Goal: Task Accomplishment & Management: Complete application form

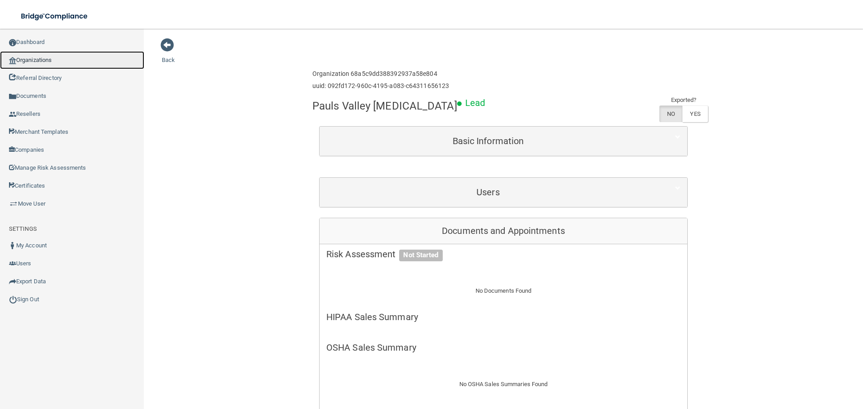
click at [76, 61] on link "Organizations" at bounding box center [72, 60] width 144 height 18
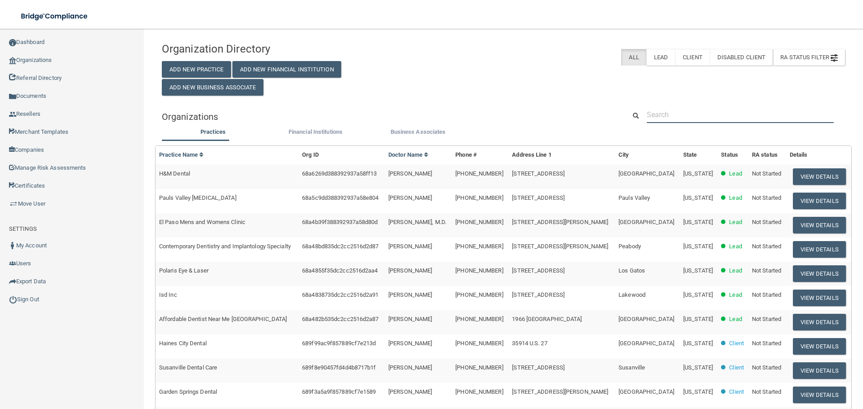
click at [694, 116] on input "text" at bounding box center [740, 115] width 187 height 17
paste input "[PHONE_NUMBER]"
type input "[PHONE_NUMBER]"
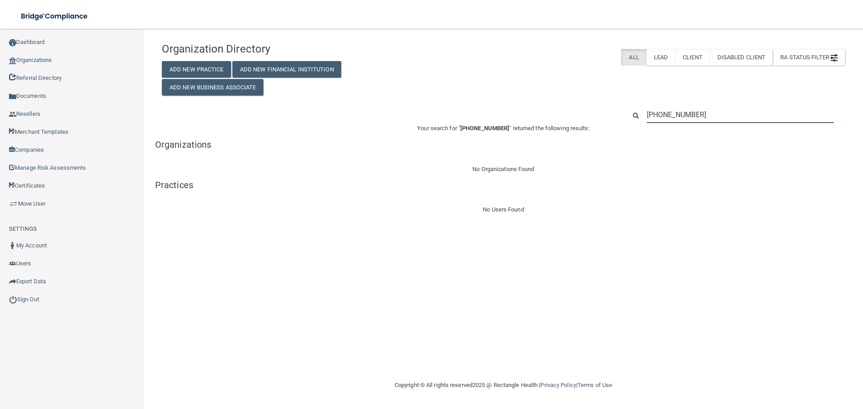
click at [707, 110] on input "[PHONE_NUMBER]" at bounding box center [740, 115] width 187 height 17
click at [678, 120] on input "[PHONE_NUMBER]" at bounding box center [740, 115] width 187 height 17
click at [679, 118] on input "[PHONE_NUMBER]" at bounding box center [740, 115] width 187 height 17
click at [678, 116] on input "[PHONE_NUMBER]" at bounding box center [740, 115] width 187 height 17
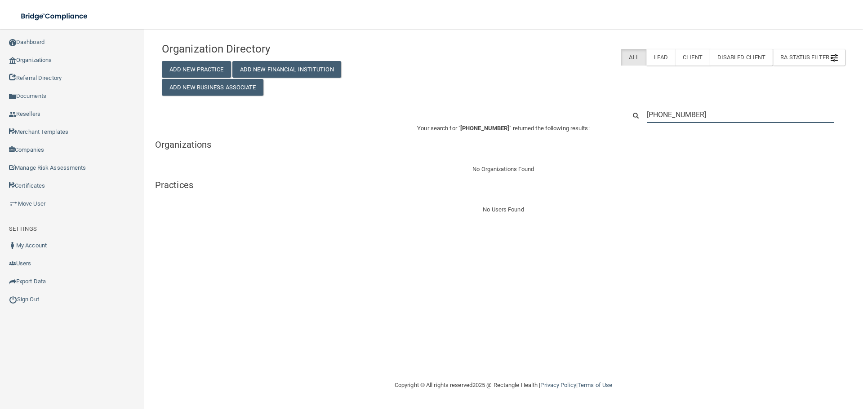
paste input "Wager [MEDICAL_DATA]"
type input "Wager [MEDICAL_DATA]"
click at [670, 123] on input "Wager [MEDICAL_DATA]" at bounding box center [740, 115] width 187 height 17
click at [670, 122] on input "Wager [MEDICAL_DATA]" at bounding box center [740, 115] width 187 height 17
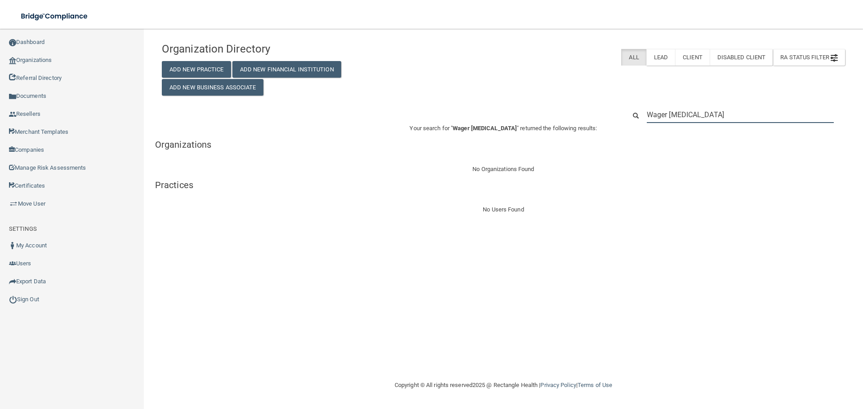
click at [670, 122] on input "Wager [MEDICAL_DATA]" at bounding box center [740, 115] width 187 height 17
paste input "[PERSON_NAME][EMAIL_ADDRESS][DOMAIN_NAME]"
type input "[PERSON_NAME][EMAIL_ADDRESS][DOMAIN_NAME]"
click at [691, 120] on input "[PERSON_NAME][EMAIL_ADDRESS][DOMAIN_NAME]" at bounding box center [740, 115] width 187 height 17
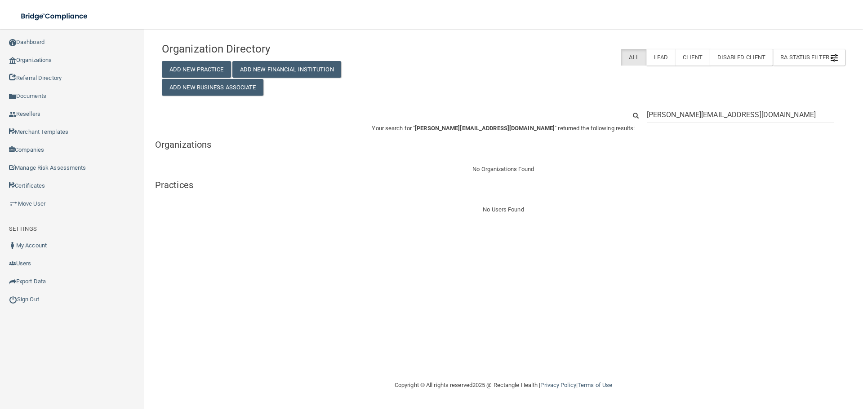
click at [691, 120] on input "[PERSON_NAME][EMAIL_ADDRESS][DOMAIN_NAME]" at bounding box center [740, 115] width 187 height 17
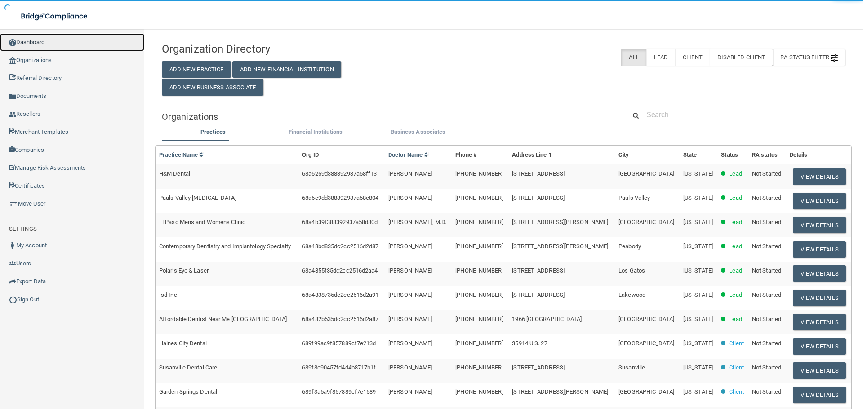
click at [72, 40] on link "Dashboard" at bounding box center [72, 42] width 144 height 18
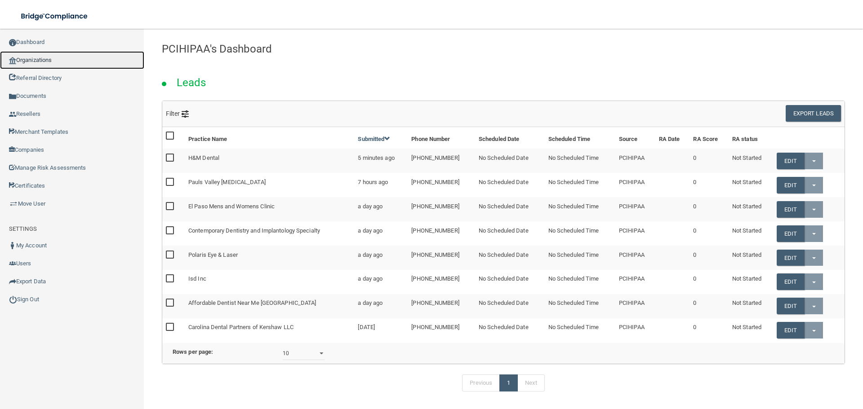
click at [44, 62] on link "Organizations" at bounding box center [72, 60] width 144 height 18
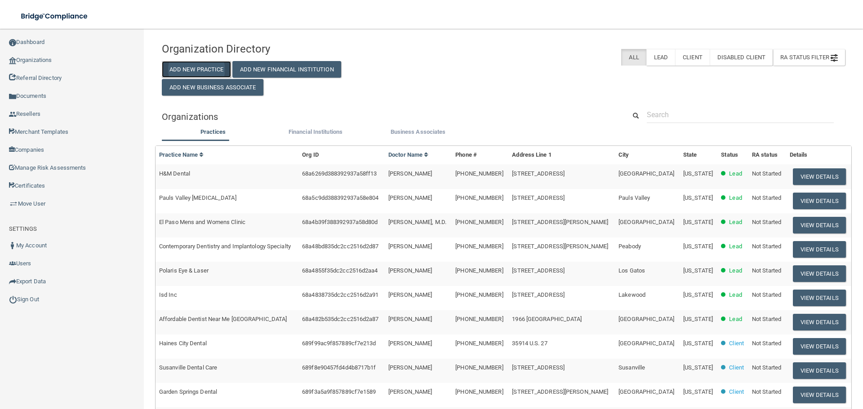
click at [182, 72] on button "Add New Practice" at bounding box center [196, 69] width 69 height 17
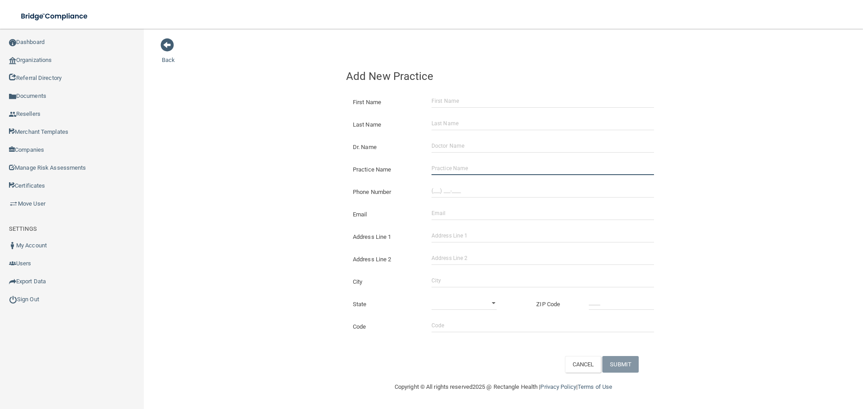
drag, startPoint x: 442, startPoint y: 168, endPoint x: 398, endPoint y: 164, distance: 44.6
click at [442, 168] on input "Practice Name" at bounding box center [542, 168] width 222 height 13
paste input "Wager [MEDICAL_DATA]"
type input "Wager [MEDICAL_DATA]"
click at [293, 155] on div "Back Add New Practice First Name Last Name Dr. Name Practice Name Wager [MEDICA…" at bounding box center [503, 205] width 683 height 335
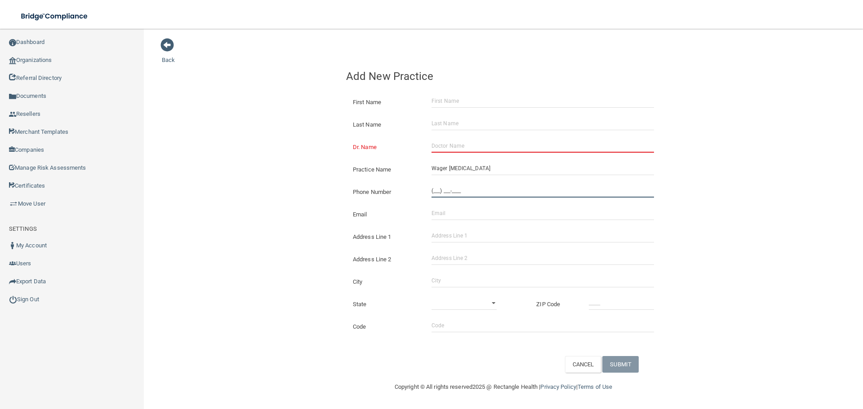
click at [469, 197] on input "(___) ___-____" at bounding box center [542, 190] width 222 height 13
paste input "320) 312-5000"
type input "[PHONE_NUMBER]"
drag, startPoint x: 311, startPoint y: 186, endPoint x: 844, endPoint y: 199, distance: 532.7
click at [339, 186] on div "Back Add New Practice First Name Last Name Dr. Name Practice Name Wager [MEDICA…" at bounding box center [503, 205] width 683 height 335
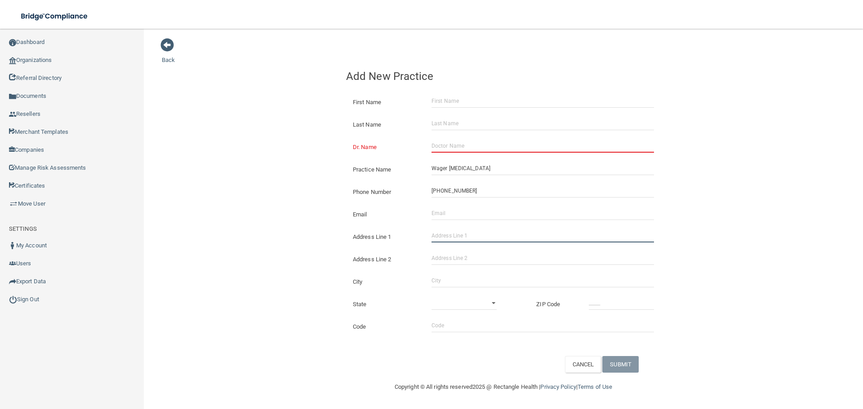
drag, startPoint x: 449, startPoint y: 242, endPoint x: 477, endPoint y: 242, distance: 27.9
click at [449, 242] on input "Address Line 1" at bounding box center [542, 235] width 222 height 13
paste input "[STREET_ADDRESS]"
type input "[STREET_ADDRESS]"
click at [463, 277] on input "City" at bounding box center [542, 280] width 222 height 13
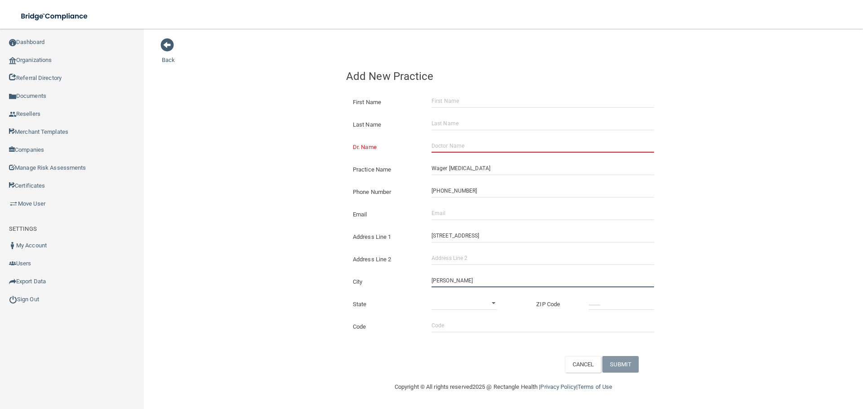
type input "[PERSON_NAME]"
click at [444, 301] on select "[US_STATE] [US_STATE] [US_STATE] [US_STATE] [US_STATE] [US_STATE] [US_STATE] [U…" at bounding box center [463, 303] width 65 height 13
select select "23"
click at [431, 297] on select "[US_STATE] [US_STATE] [US_STATE] [US_STATE] [US_STATE] [US_STATE] [US_STATE] [U…" at bounding box center [463, 303] width 65 height 13
click at [631, 298] on input "_____" at bounding box center [621, 303] width 65 height 13
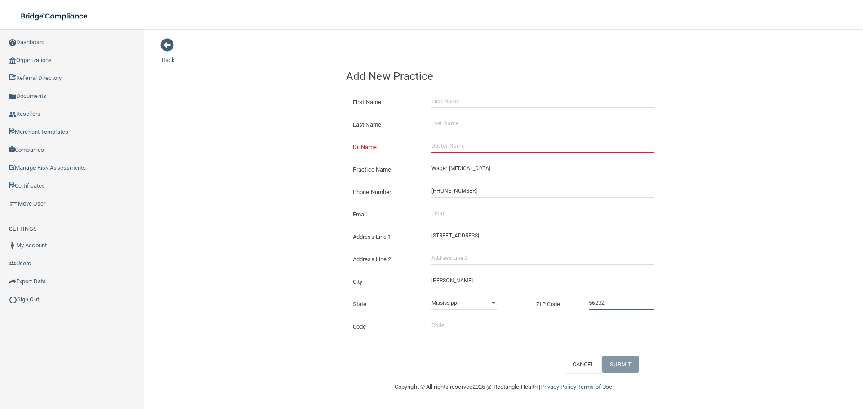
type input "56232"
drag, startPoint x: 701, startPoint y: 276, endPoint x: 692, endPoint y: 293, distance: 19.7
click at [701, 279] on div "Back Add New Practice First Name Last Name Dr. Name Practice Name Wager [MEDICA…" at bounding box center [503, 205] width 683 height 335
drag, startPoint x: 480, startPoint y: 208, endPoint x: 444, endPoint y: 208, distance: 36.4
click at [480, 208] on input "Email" at bounding box center [542, 213] width 222 height 13
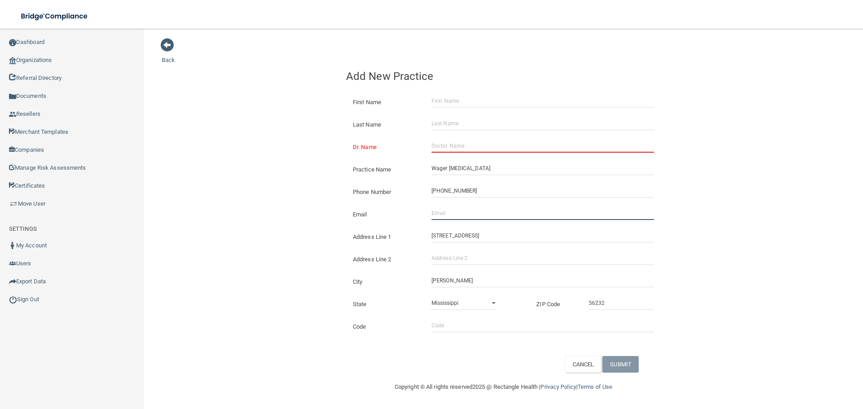
paste input "[PERSON_NAME][EMAIL_ADDRESS][DOMAIN_NAME]"
type input "[PERSON_NAME][EMAIL_ADDRESS][DOMAIN_NAME]"
drag, startPoint x: 211, startPoint y: 180, endPoint x: 228, endPoint y: 180, distance: 17.1
click at [220, 180] on div "Back Add New Practice First Name Last Name Dr. Name Practice Name Wager [MEDICA…" at bounding box center [503, 205] width 683 height 335
click at [464, 147] on input "Dr. Name" at bounding box center [542, 145] width 222 height 13
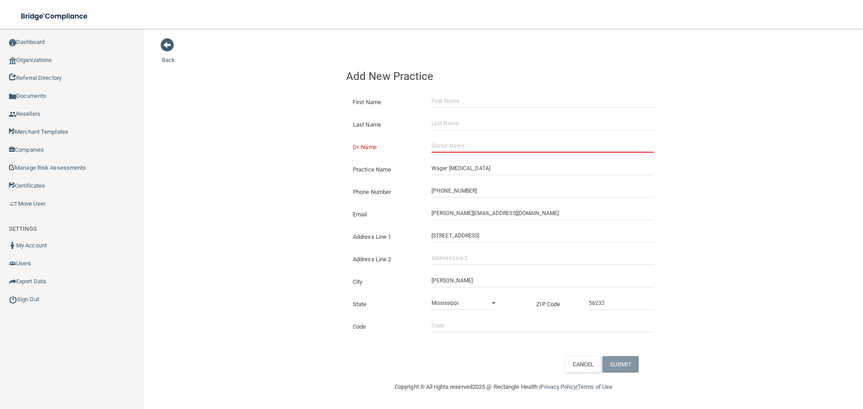
paste input "[PERSON_NAME]"
drag, startPoint x: 443, startPoint y: 149, endPoint x: 337, endPoint y: 160, distance: 107.1
click at [337, 160] on div "Back Add New Practice First Name Last Name Dr. Name [GEOGRAPHIC_DATA][PERSON_NA…" at bounding box center [503, 205] width 683 height 335
type input "[PERSON_NAME]"
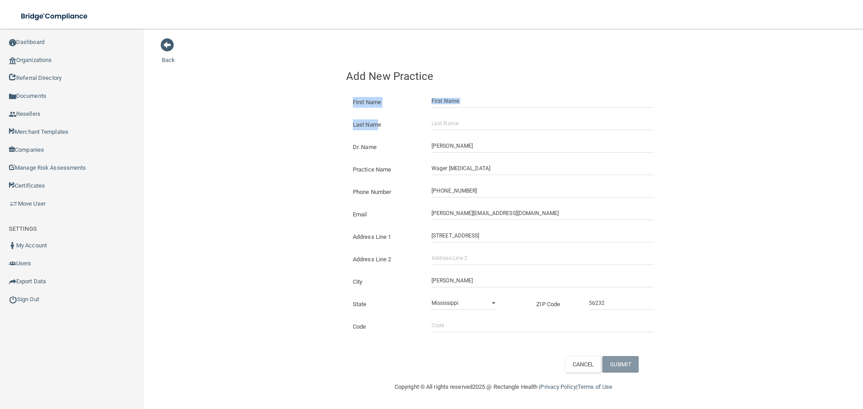
drag, startPoint x: 352, startPoint y: 102, endPoint x: 318, endPoint y: 106, distance: 34.8
click at [374, 120] on form "First Name Last Name Dr. Name [GEOGRAPHIC_DATA][PERSON_NAME] Practice Name Wage…" at bounding box center [503, 230] width 315 height 285
click at [298, 104] on div "Back Add New Practice First Name Last Name Dr. Name [GEOGRAPHIC_DATA][PERSON_NA…" at bounding box center [503, 205] width 683 height 335
click at [459, 148] on input "[PERSON_NAME]" at bounding box center [542, 145] width 222 height 13
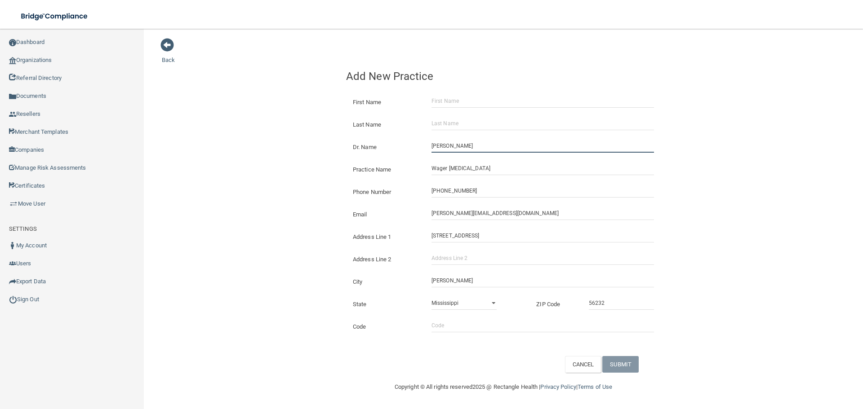
click at [459, 148] on input "[PERSON_NAME]" at bounding box center [542, 145] width 222 height 13
click at [451, 98] on input "First Name" at bounding box center [542, 100] width 222 height 13
paste input "[PERSON_NAME]"
click at [462, 101] on input "[PERSON_NAME]" at bounding box center [542, 100] width 222 height 13
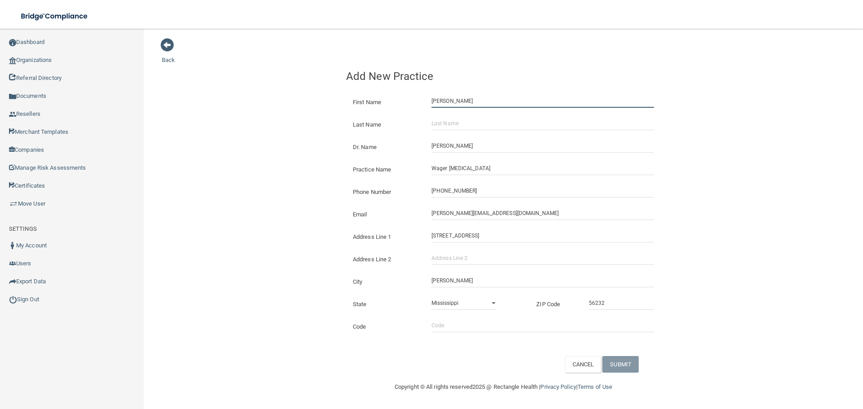
click at [462, 101] on input "[PERSON_NAME]" at bounding box center [542, 100] width 222 height 13
type input "Jordan"
click at [453, 128] on input "Last Name" at bounding box center [542, 123] width 222 height 13
paste input "Wager"
type input "Wager"
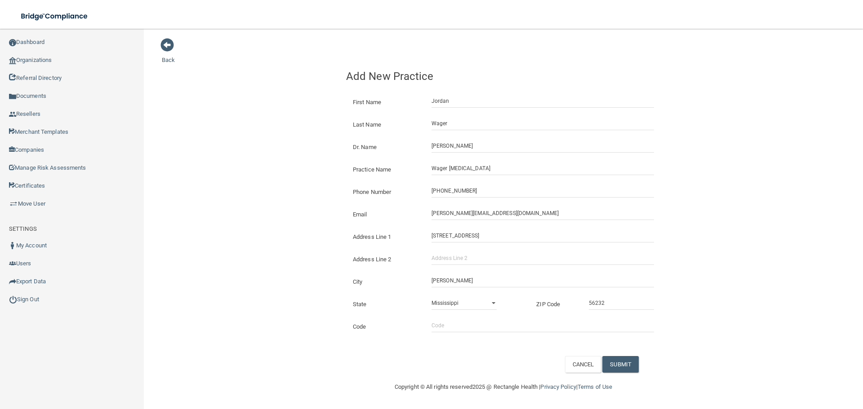
click at [333, 131] on div "Back Add New Practice First Name [PERSON_NAME] Last Name [PERSON_NAME] Dr. Name…" at bounding box center [503, 205] width 683 height 335
click at [611, 370] on button "SUBMIT" at bounding box center [620, 364] width 36 height 17
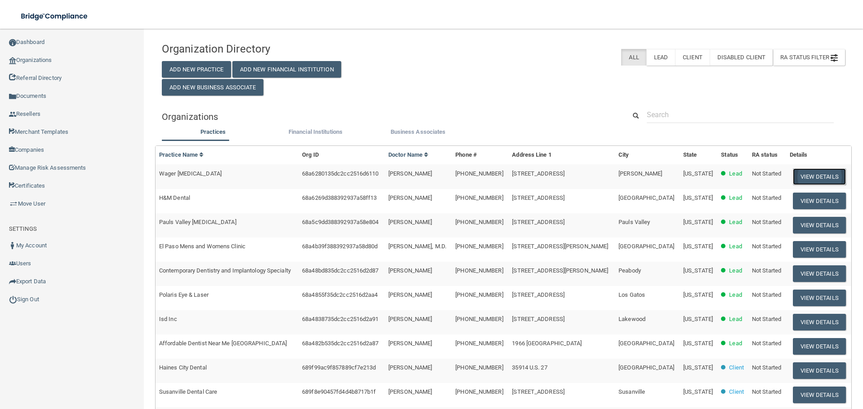
click at [793, 180] on button "View Details" at bounding box center [819, 177] width 53 height 17
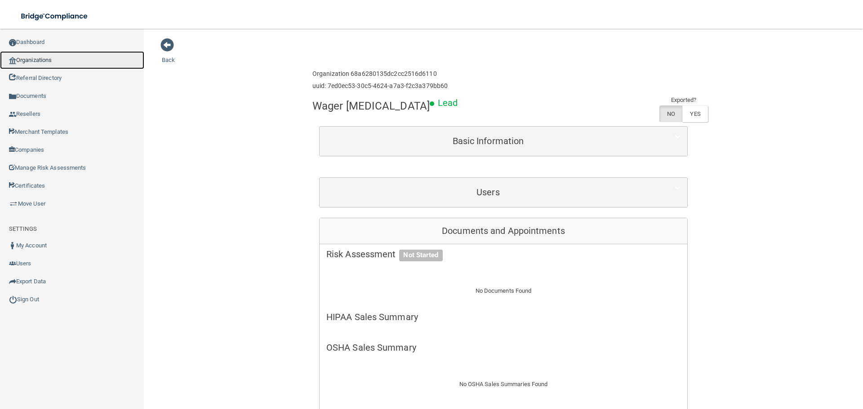
click at [34, 62] on link "Organizations" at bounding box center [72, 60] width 144 height 18
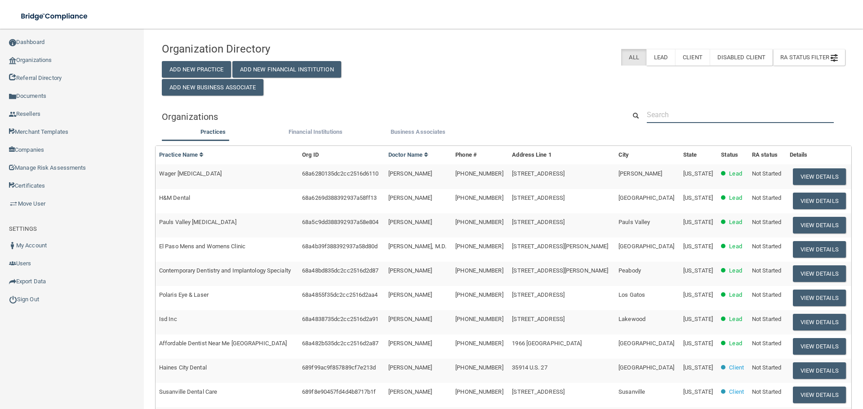
click at [658, 120] on input "text" at bounding box center [740, 115] width 187 height 17
paste input "H&M Dental"
type input "H&M Dental"
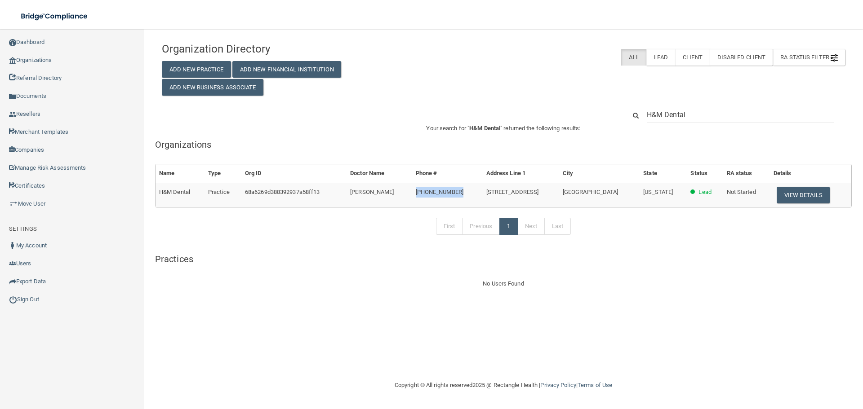
drag, startPoint x: 426, startPoint y: 192, endPoint x: 480, endPoint y: 192, distance: 54.4
click at [480, 192] on td "[PHONE_NUMBER]" at bounding box center [447, 195] width 71 height 24
click at [412, 190] on td "[PERSON_NAME]" at bounding box center [379, 195] width 65 height 24
click at [815, 191] on button "View Details" at bounding box center [803, 195] width 53 height 17
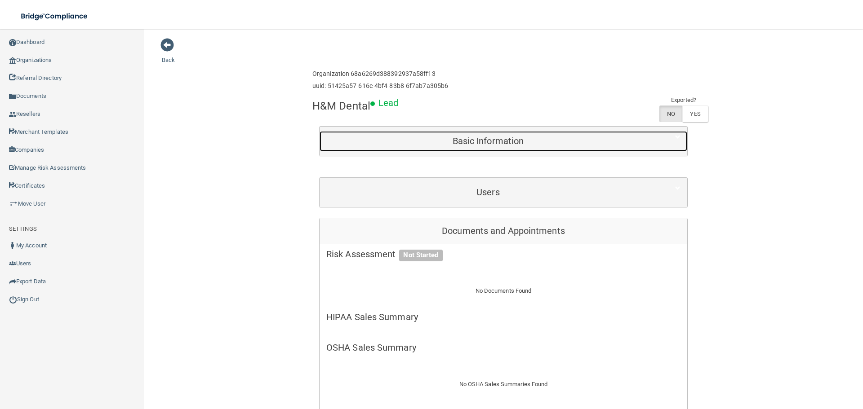
click at [484, 137] on h5 "Basic Information" at bounding box center [488, 141] width 324 height 10
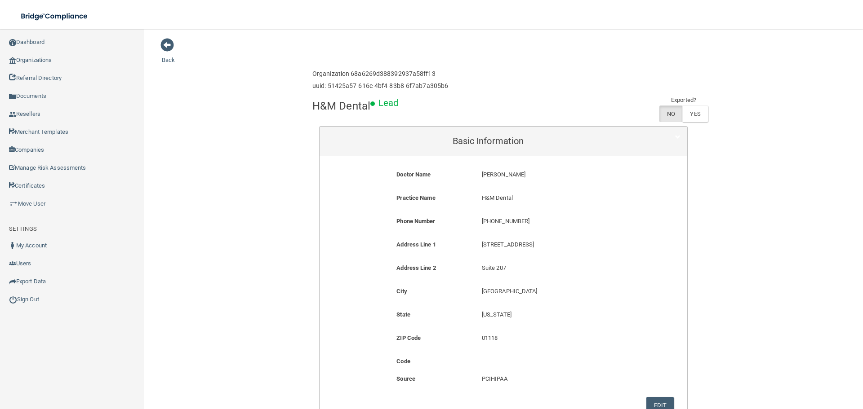
click at [388, 107] on p "Lead" at bounding box center [388, 103] width 20 height 17
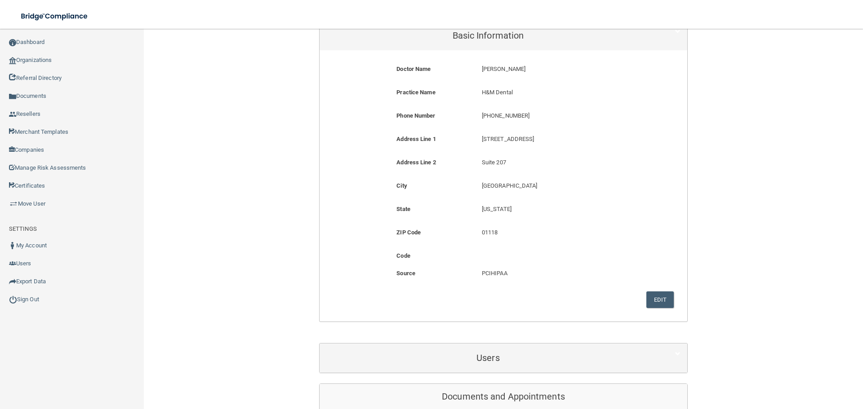
scroll to position [90, 0]
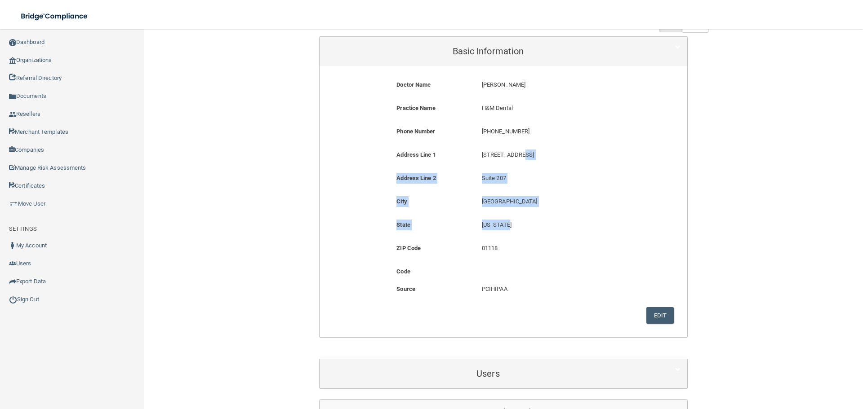
drag, startPoint x: 515, startPoint y: 158, endPoint x: 509, endPoint y: 229, distance: 71.3
click at [509, 229] on form "Doctor Name [PERSON_NAME] [GEOGRAPHIC_DATA] [PERSON_NAME] Majoka Practice Name …" at bounding box center [503, 202] width 354 height 258
click at [600, 208] on div "Springfield [GEOGRAPHIC_DATA]" at bounding box center [560, 204] width 170 height 17
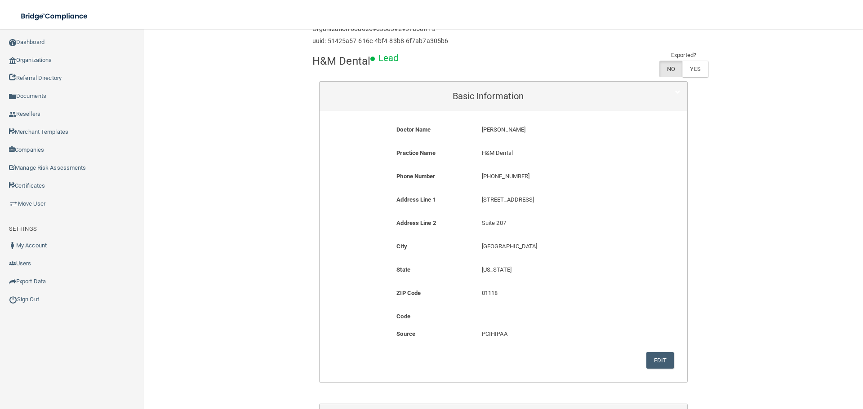
scroll to position [0, 0]
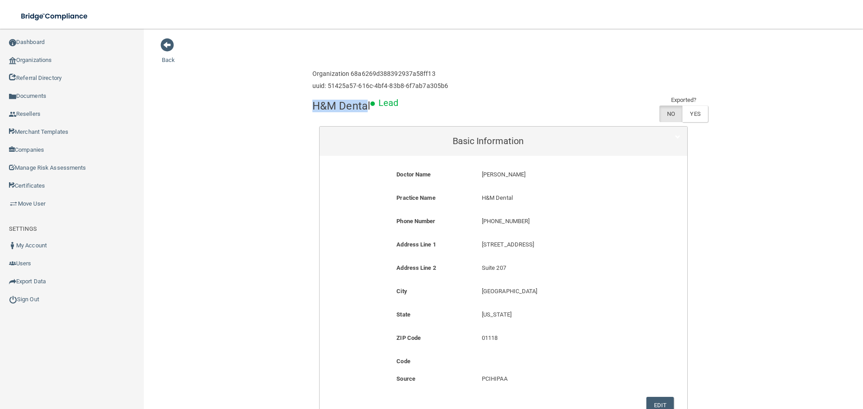
drag, startPoint x: 364, startPoint y: 108, endPoint x: 414, endPoint y: 104, distance: 50.9
click at [414, 104] on div "H&M Dental Lead Exported? NO YES" at bounding box center [503, 110] width 382 height 31
drag, startPoint x: 413, startPoint y: 106, endPoint x: 397, endPoint y: 106, distance: 16.2
click at [413, 106] on div "H&M Dental Lead Exported? NO YES" at bounding box center [503, 110] width 382 height 31
drag, startPoint x: 378, startPoint y: 105, endPoint x: 391, endPoint y: 107, distance: 13.2
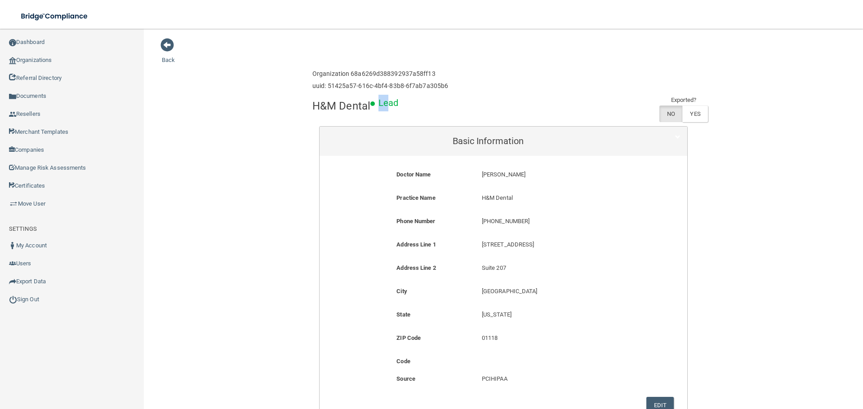
click at [391, 107] on span "Lead" at bounding box center [384, 103] width 28 height 11
click at [425, 114] on div "H&M Dental Lead Exported? NO YES" at bounding box center [503, 110] width 382 height 31
drag, startPoint x: 371, startPoint y: 106, endPoint x: 399, endPoint y: 105, distance: 27.9
click at [399, 95] on div "H&M Dental Lead" at bounding box center [503, 95] width 382 height 0
click at [433, 108] on div "H&M Dental Lead Exported? NO YES" at bounding box center [503, 110] width 382 height 31
